Goal: Transaction & Acquisition: Subscribe to service/newsletter

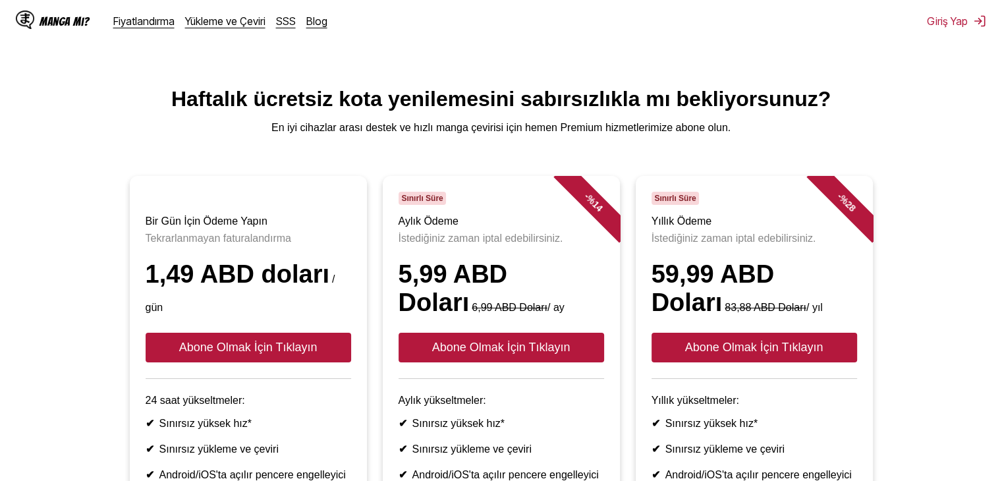
click at [497, 354] on font "Abone Olmak İçin Tıklayın" at bounding box center [501, 347] width 138 height 13
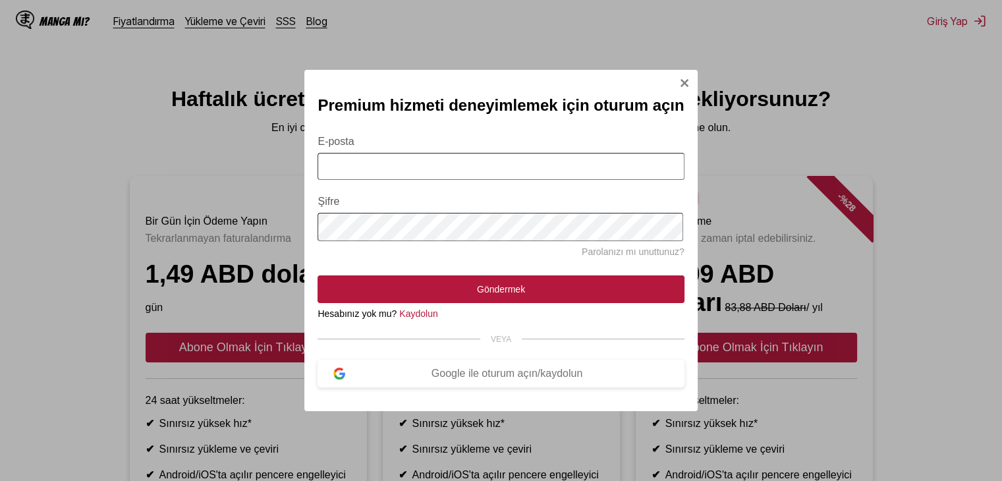
click at [684, 78] on img "Oturum Açma Modalı" at bounding box center [684, 83] width 11 height 11
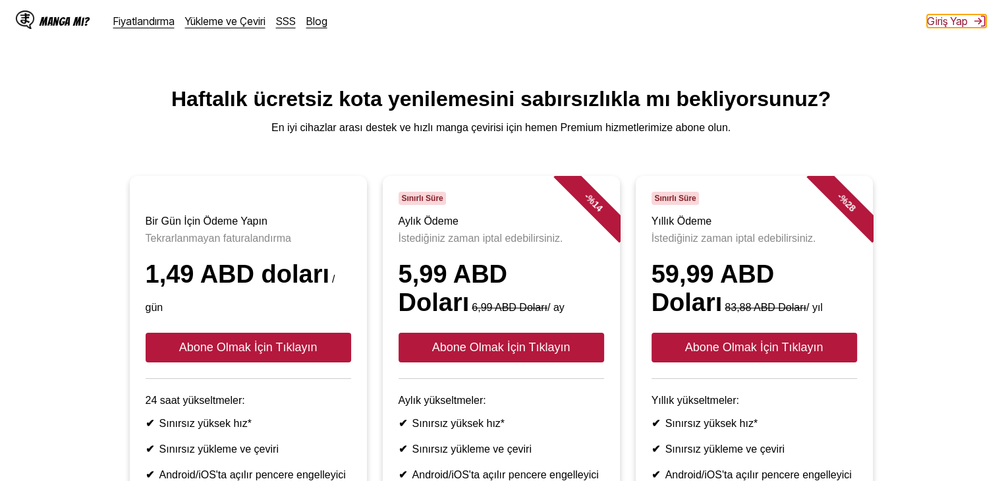
click at [956, 18] on font "Giriş Yap" at bounding box center [947, 20] width 41 height 13
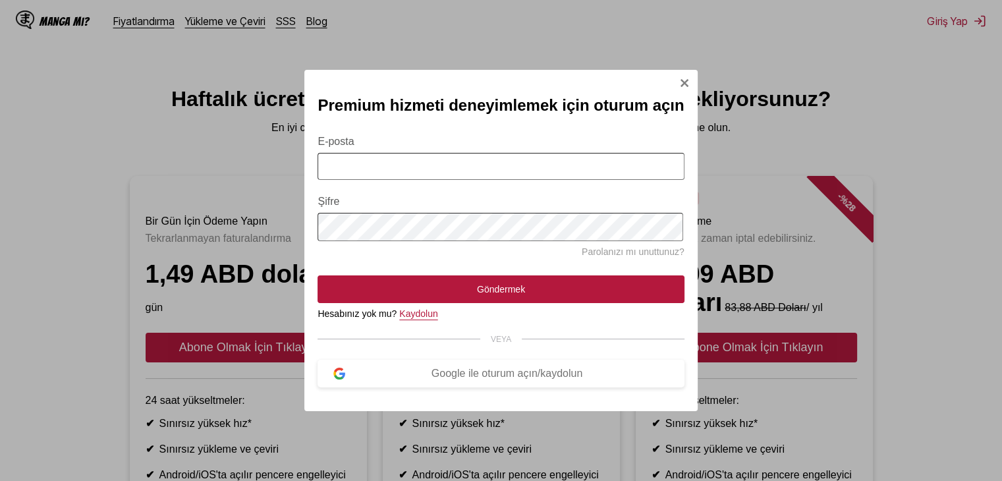
click at [406, 317] on font "Kaydolun" at bounding box center [418, 313] width 38 height 11
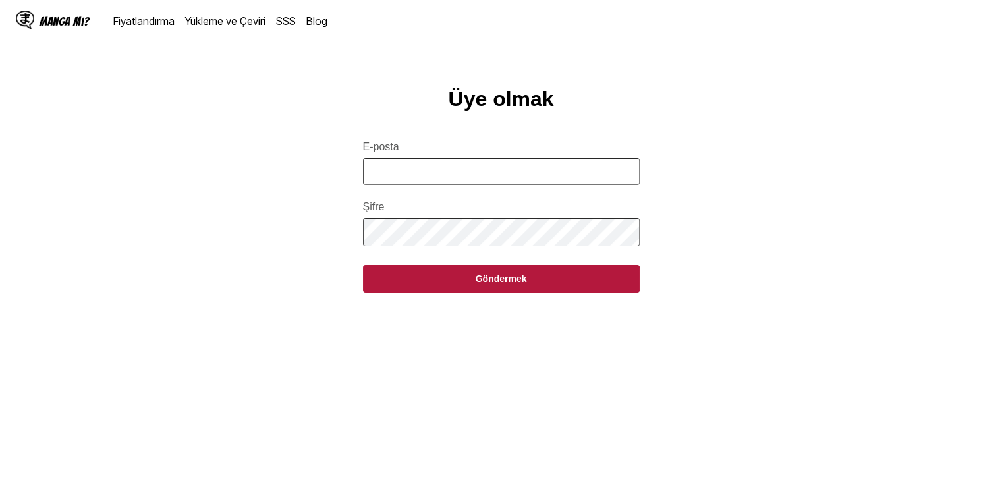
click at [443, 176] on input "E-posta" at bounding box center [501, 171] width 277 height 27
type input "**********"
click at [363, 265] on button "Göndermek" at bounding box center [501, 279] width 277 height 28
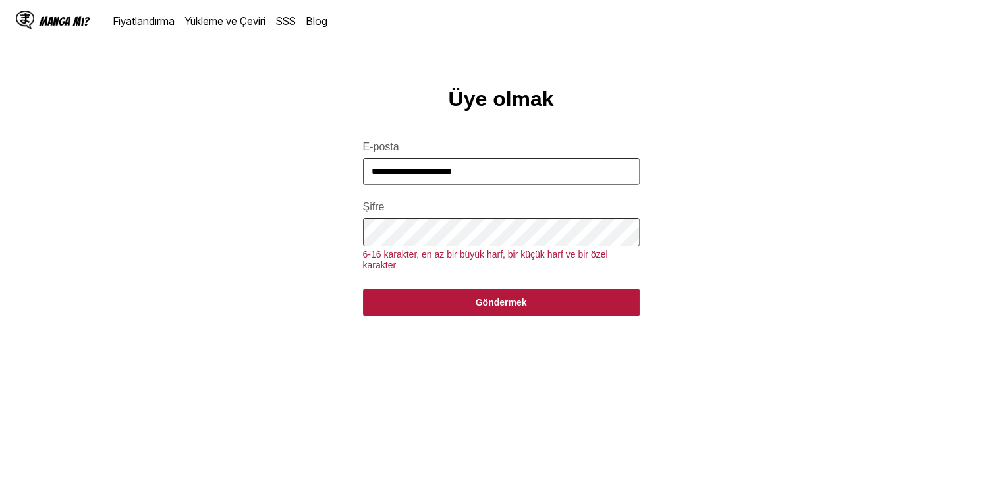
click at [363, 288] on button "Göndermek" at bounding box center [501, 302] width 277 height 28
click at [491, 300] on form "**********" at bounding box center [501, 220] width 277 height 190
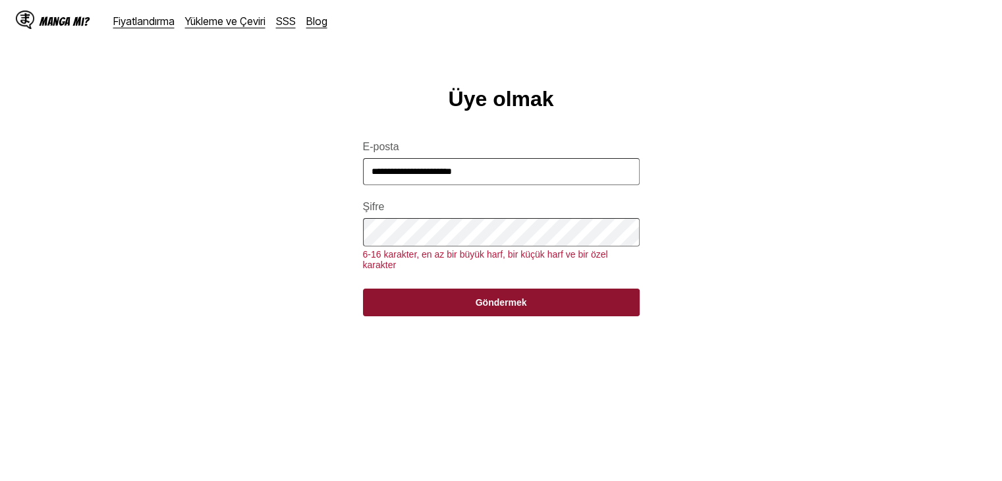
click at [492, 308] on font "Göndermek" at bounding box center [501, 302] width 51 height 11
click at [485, 308] on font "Göndermek" at bounding box center [501, 302] width 51 height 11
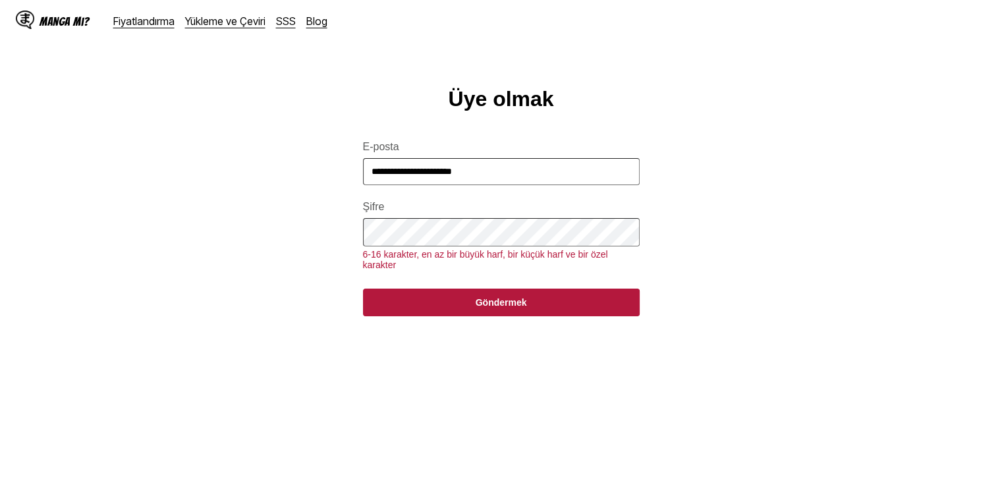
click at [336, 243] on main "**********" at bounding box center [501, 303] width 1002 height 433
click at [363, 288] on button "Göndermek" at bounding box center [501, 302] width 277 height 28
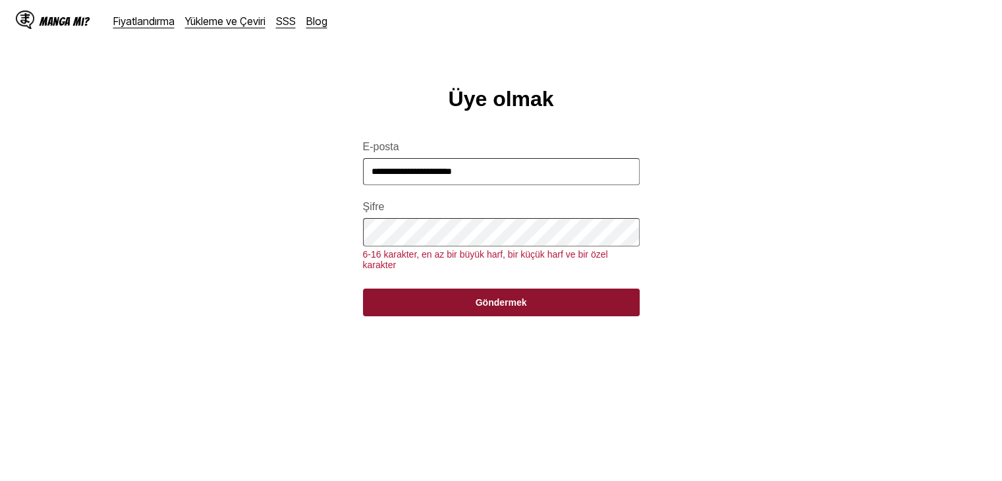
click at [458, 316] on button "Göndermek" at bounding box center [501, 302] width 277 height 28
click at [459, 316] on button "Göndermek" at bounding box center [501, 302] width 277 height 28
click at [462, 316] on button "Göndermek" at bounding box center [501, 302] width 277 height 28
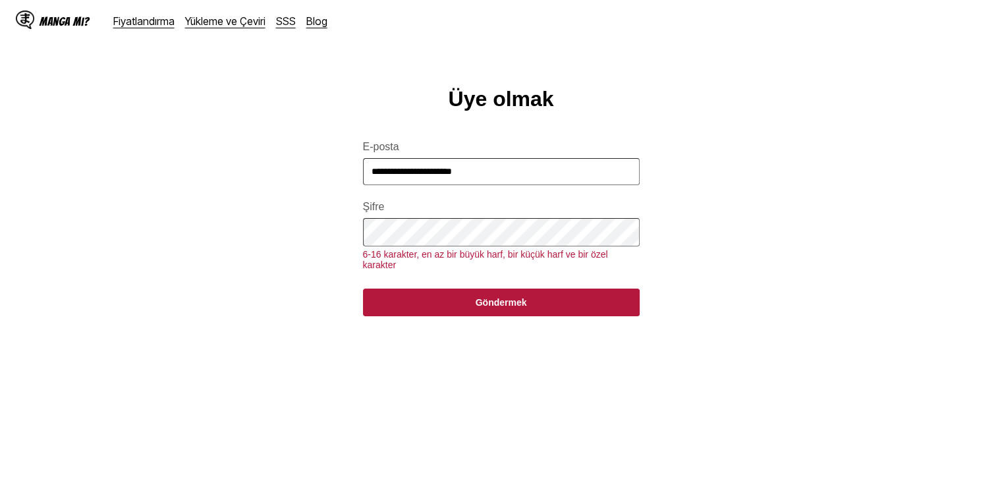
click at [58, 24] on font "Manga mı?" at bounding box center [65, 21] width 50 height 13
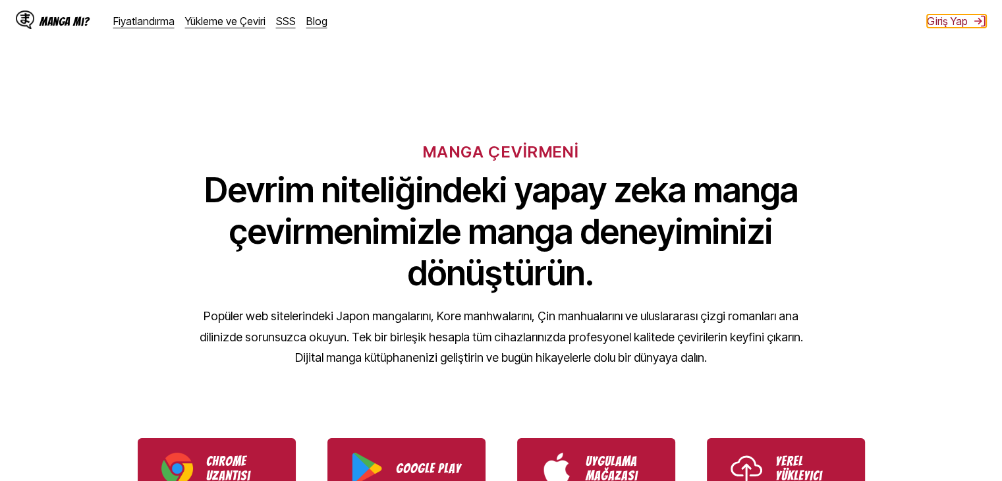
click at [961, 26] on font "Giriş Yap" at bounding box center [947, 20] width 41 height 13
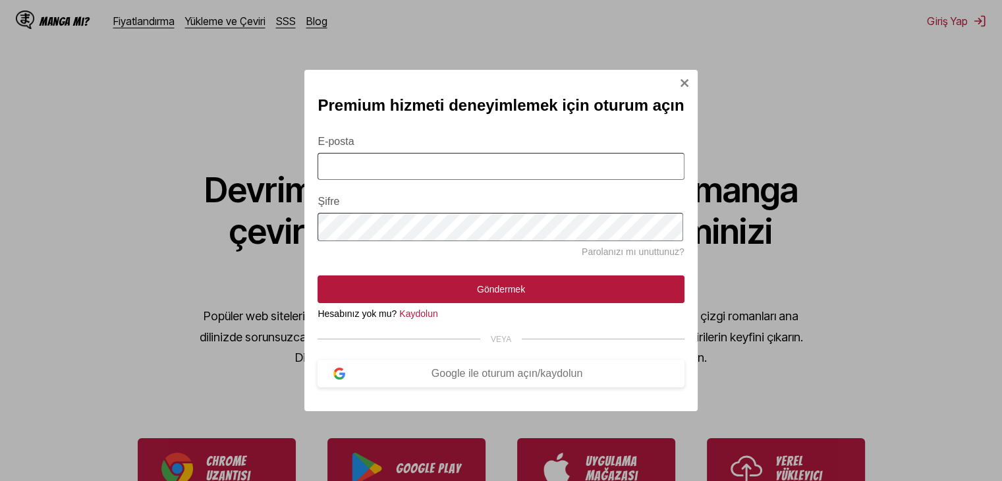
click at [333, 319] on font "Hesabınız yok mu?" at bounding box center [356, 313] width 79 height 11
click at [501, 379] on font "Google ile oturum açın/kaydolun" at bounding box center [506, 373] width 151 height 11
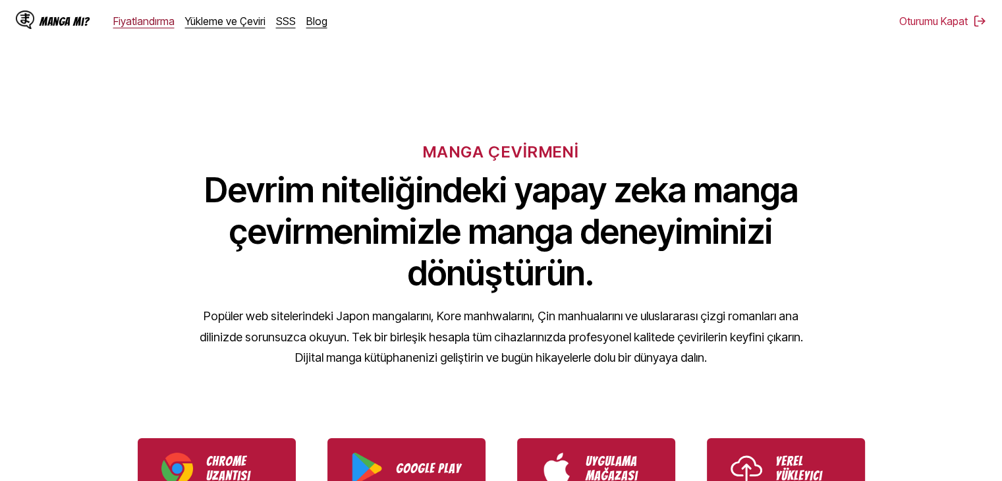
click at [167, 22] on font "Fiyatlandırma" at bounding box center [143, 20] width 61 height 13
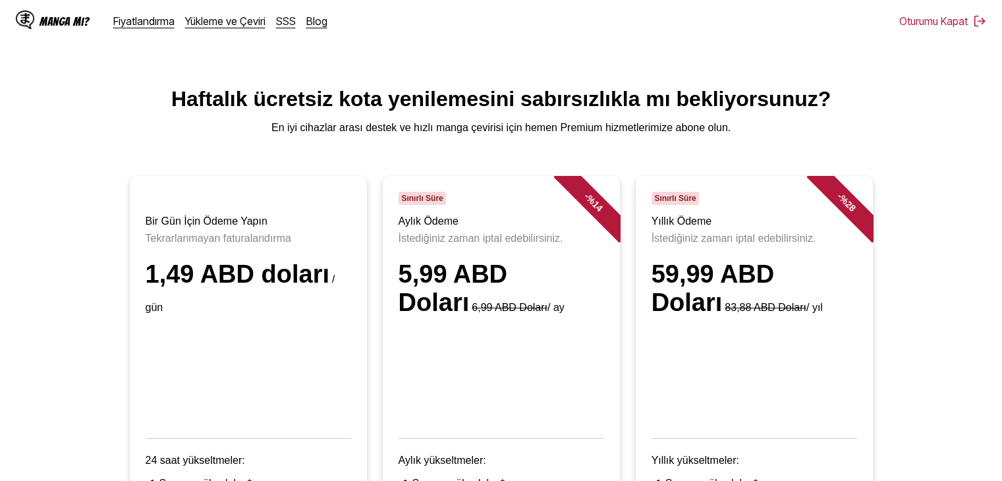
click at [474, 133] on font "En iyi cihazlar arası destek ve hızlı manga çevirisi için hemen Premium hizmetl…" at bounding box center [500, 127] width 459 height 11
click at [53, 22] on font "Manga mı?" at bounding box center [65, 21] width 50 height 13
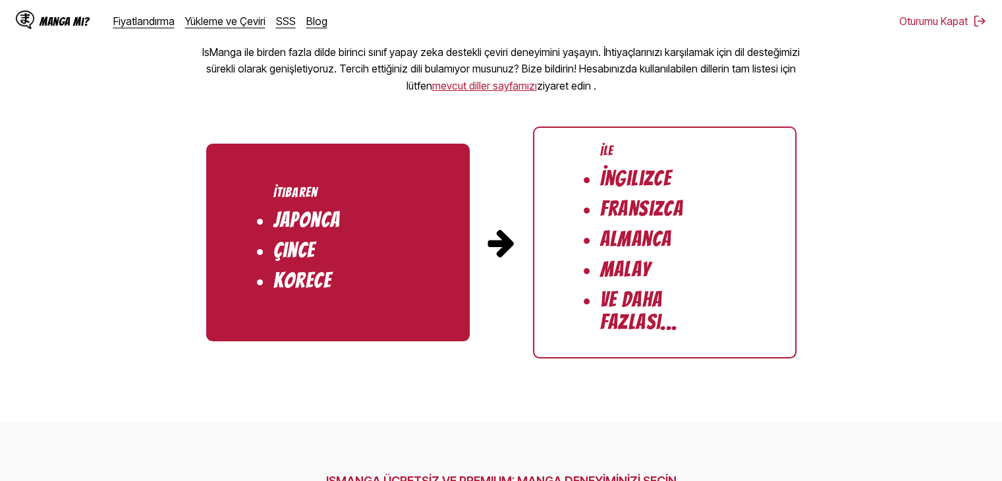
scroll to position [1383, 0]
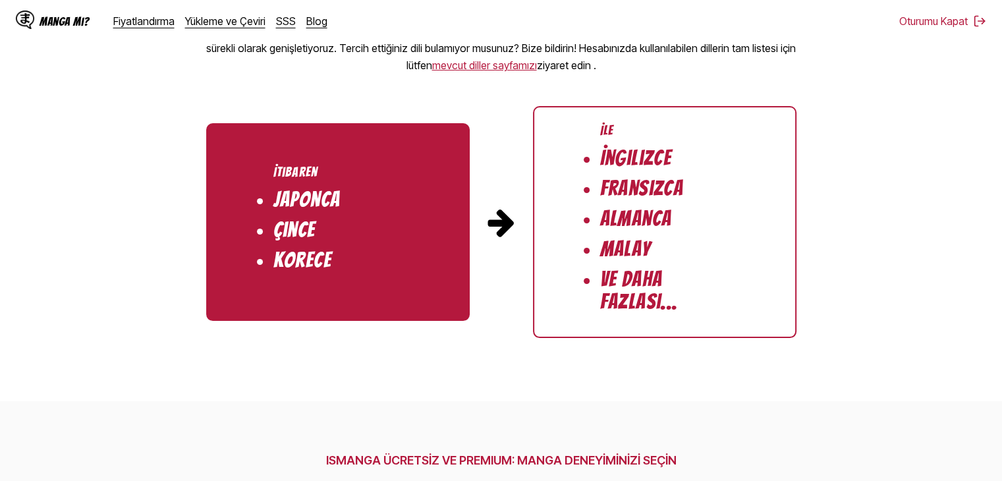
click at [633, 285] on font "Ve Daha Fazlası..." at bounding box center [639, 290] width 78 height 45
click at [511, 222] on img at bounding box center [501, 222] width 32 height 32
click at [505, 225] on img at bounding box center [501, 222] width 32 height 32
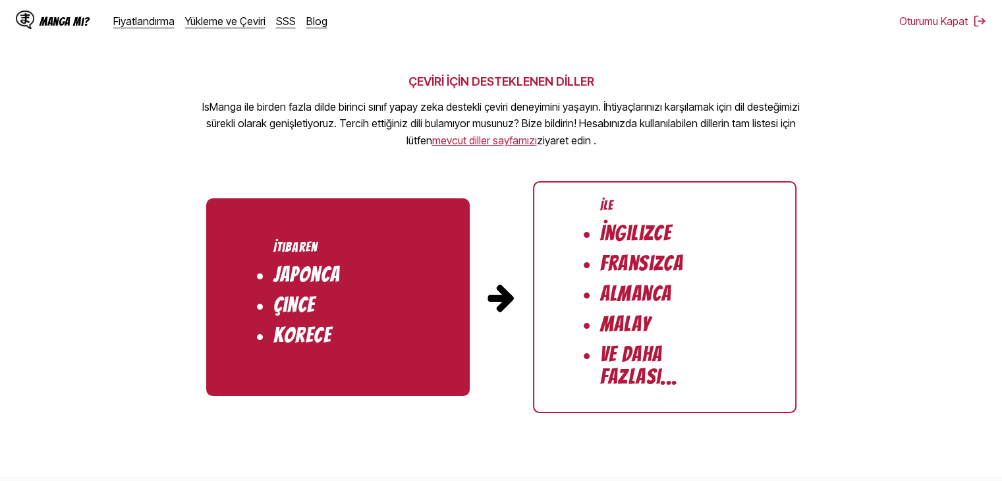
scroll to position [1251, 0]
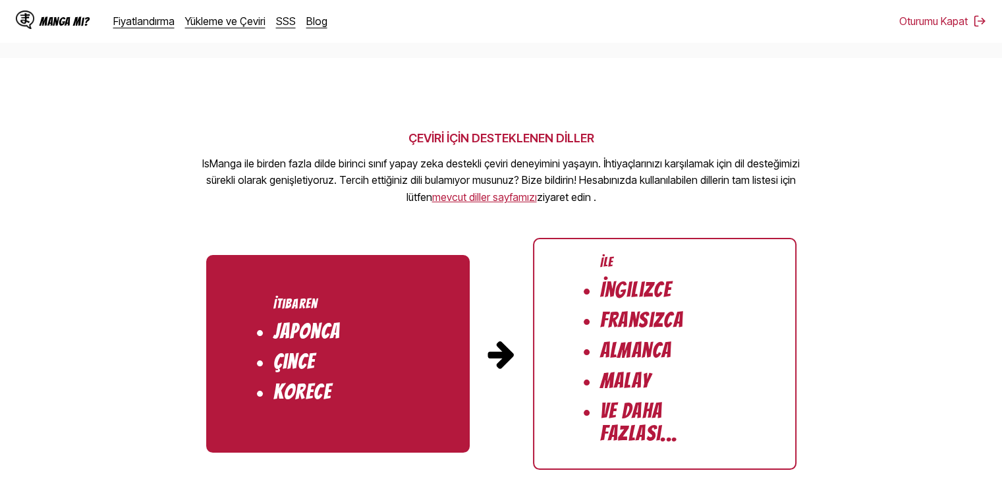
click at [508, 202] on font "mevcut diller sayfamızı" at bounding box center [484, 196] width 105 height 13
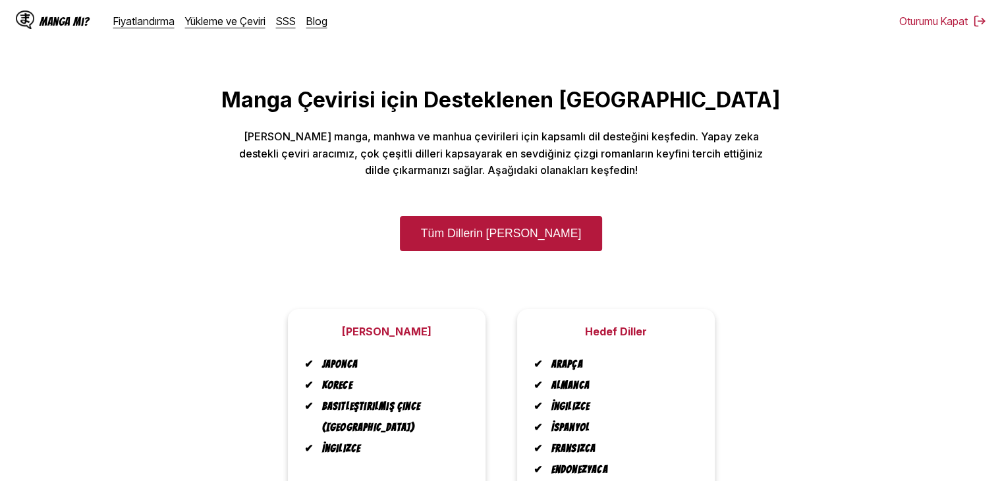
click at [175, 26] on div "Fiyatlandırma Yükleme ve Çeviri SSS Blog" at bounding box center [225, 20] width 225 height 13
click at [167, 26] on font "Fiyatlandırma" at bounding box center [143, 20] width 61 height 13
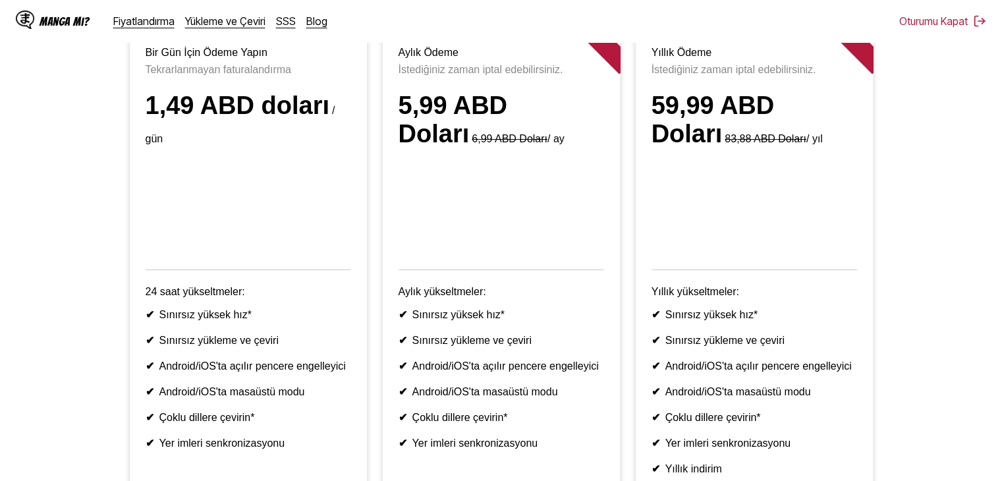
scroll to position [132, 0]
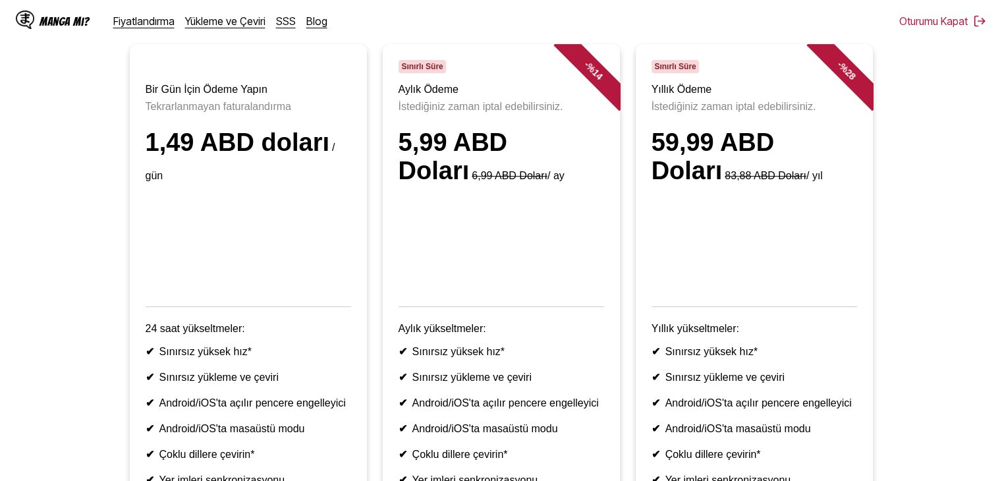
drag, startPoint x: 514, startPoint y: 119, endPoint x: 530, endPoint y: 119, distance: 15.8
click at [522, 112] on font "İstediğiniz zaman iptal edebilirsiniz." at bounding box center [480, 106] width 165 height 11
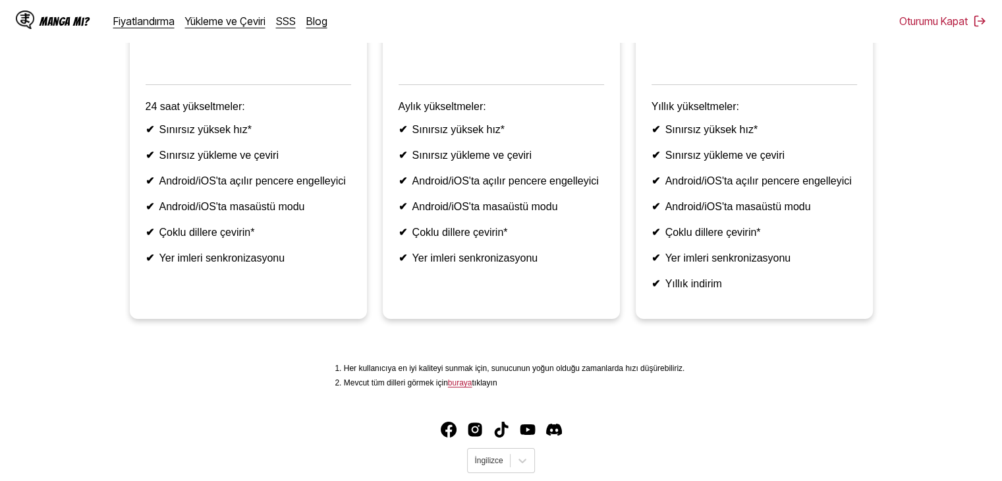
scroll to position [429, 0]
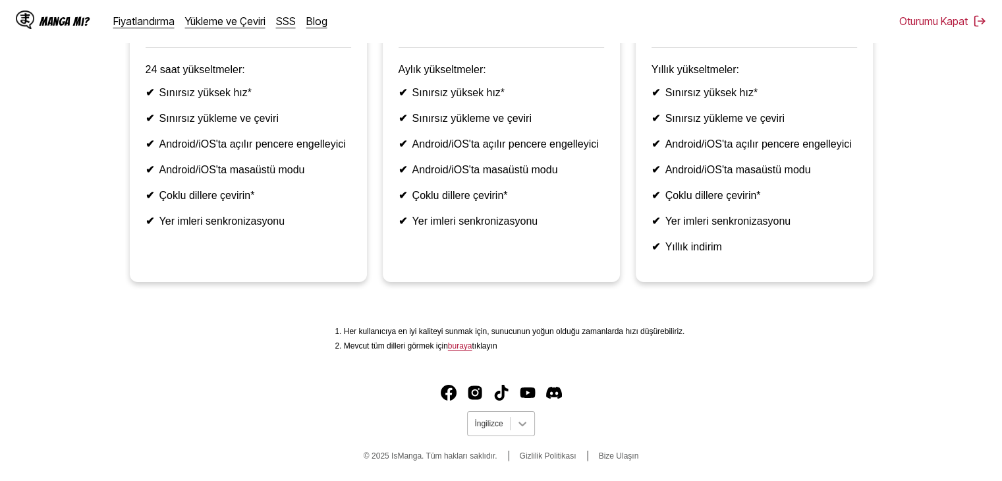
click at [518, 431] on div at bounding box center [522, 424] width 24 height 24
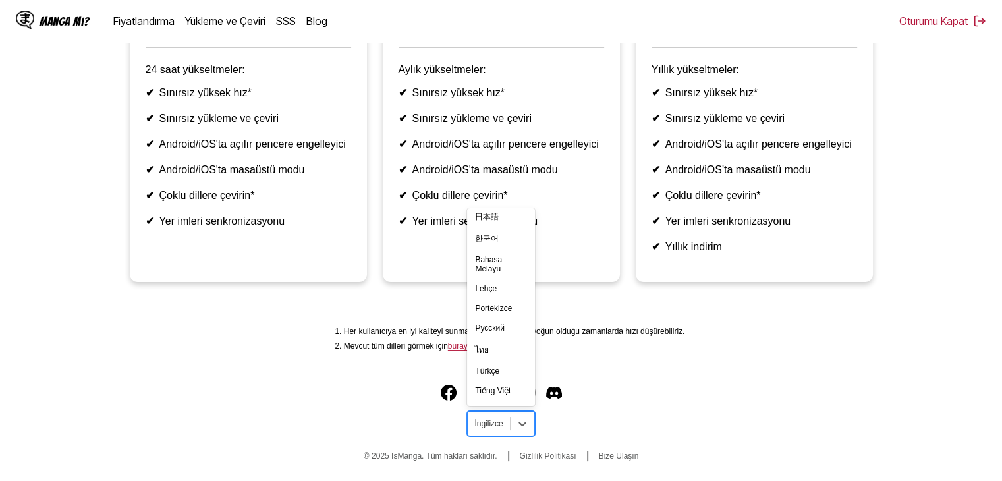
scroll to position [229, 0]
click at [503, 331] on div "Türkçe" at bounding box center [500, 330] width 67 height 20
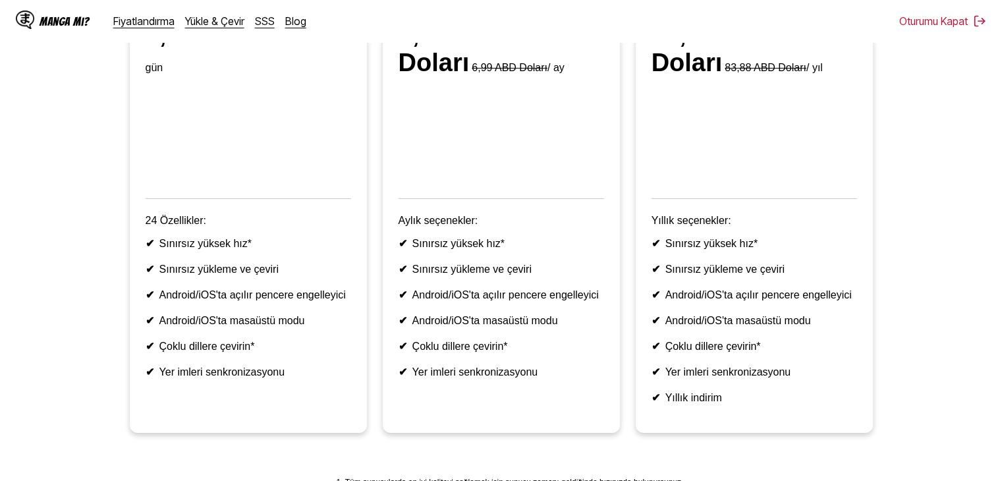
scroll to position [232, 0]
